Goal: Check status: Check status

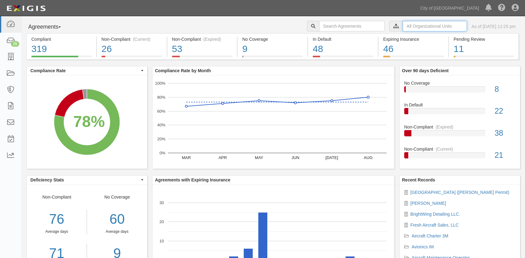
click at [404, 26] on input "text" at bounding box center [435, 26] width 64 height 11
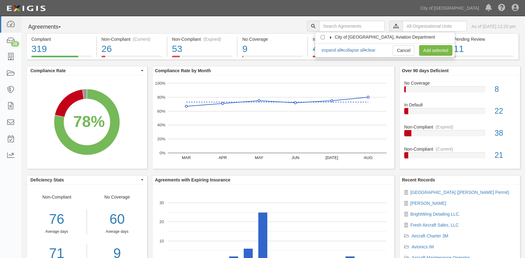
click at [333, 37] on icon at bounding box center [331, 37] width 4 height 3
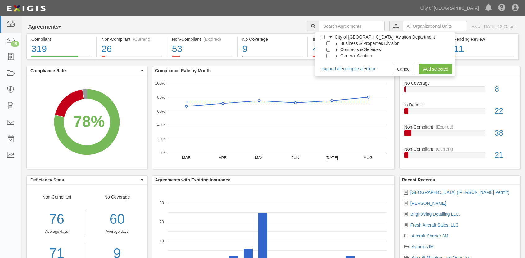
click at [336, 57] on label "General Aviation" at bounding box center [352, 56] width 39 height 6
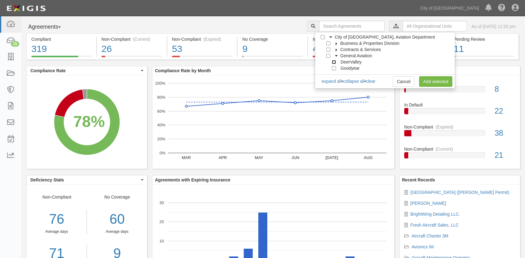
click at [335, 63] on input "DeerValley" at bounding box center [334, 62] width 4 height 4
checkbox input "true"
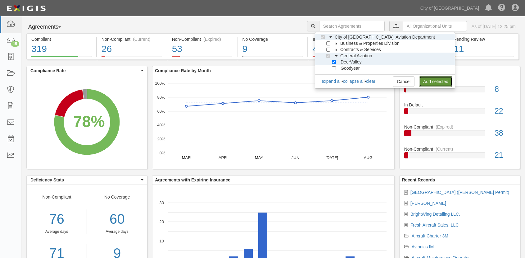
click at [433, 86] on link "Add selected" at bounding box center [435, 81] width 33 height 11
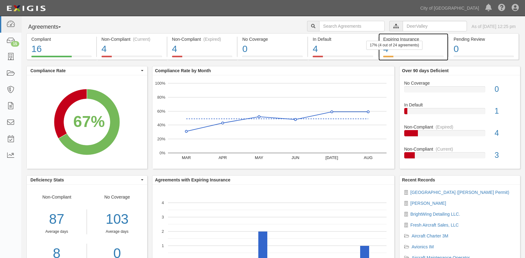
click at [434, 45] on div "4" at bounding box center [413, 48] width 61 height 13
